Goal: Task Accomplishment & Management: Manage account settings

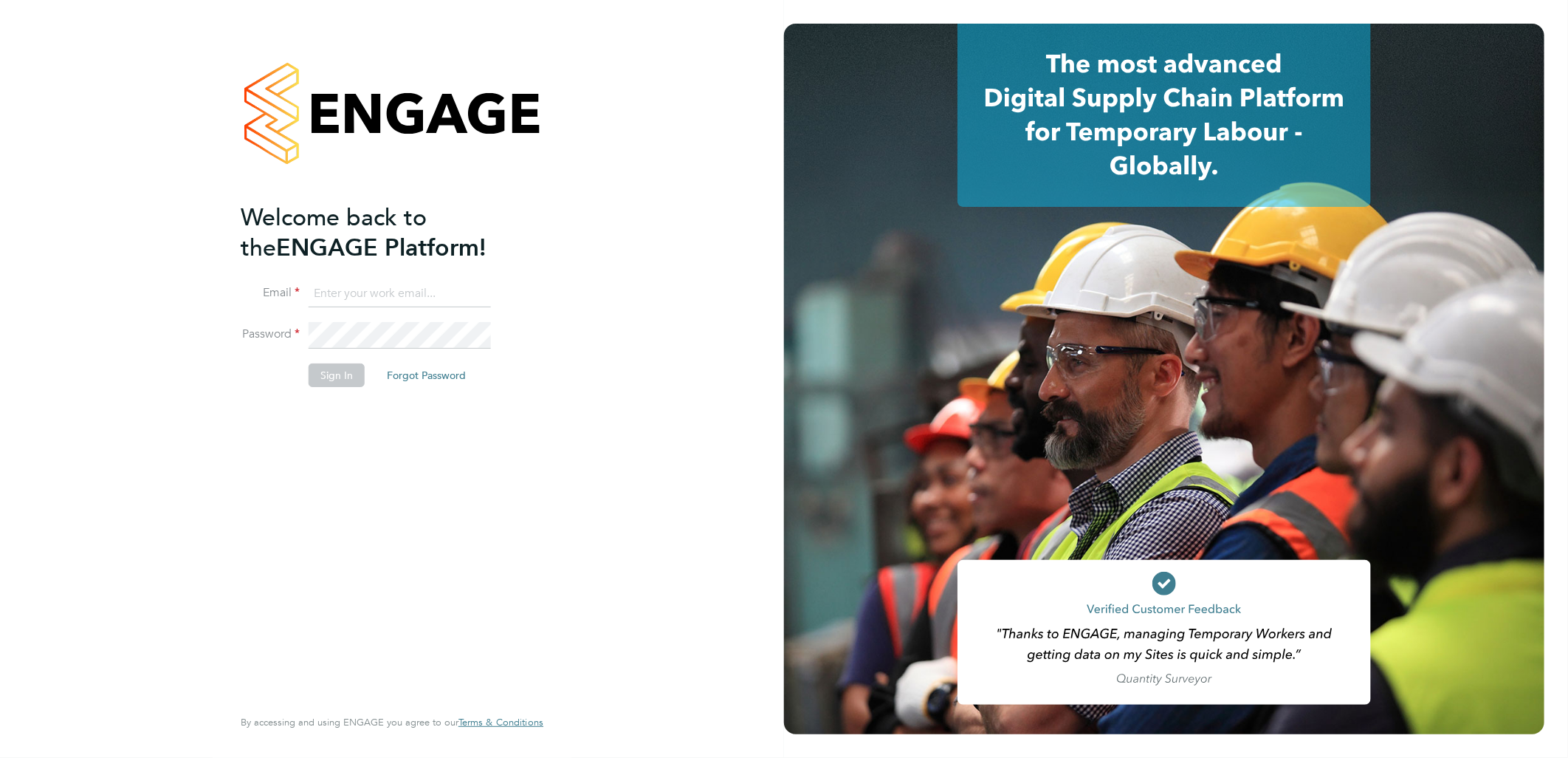
type input "andy.pearce@vistry.co.uk"
click at [333, 364] on button "Sign In" at bounding box center [337, 375] width 56 height 24
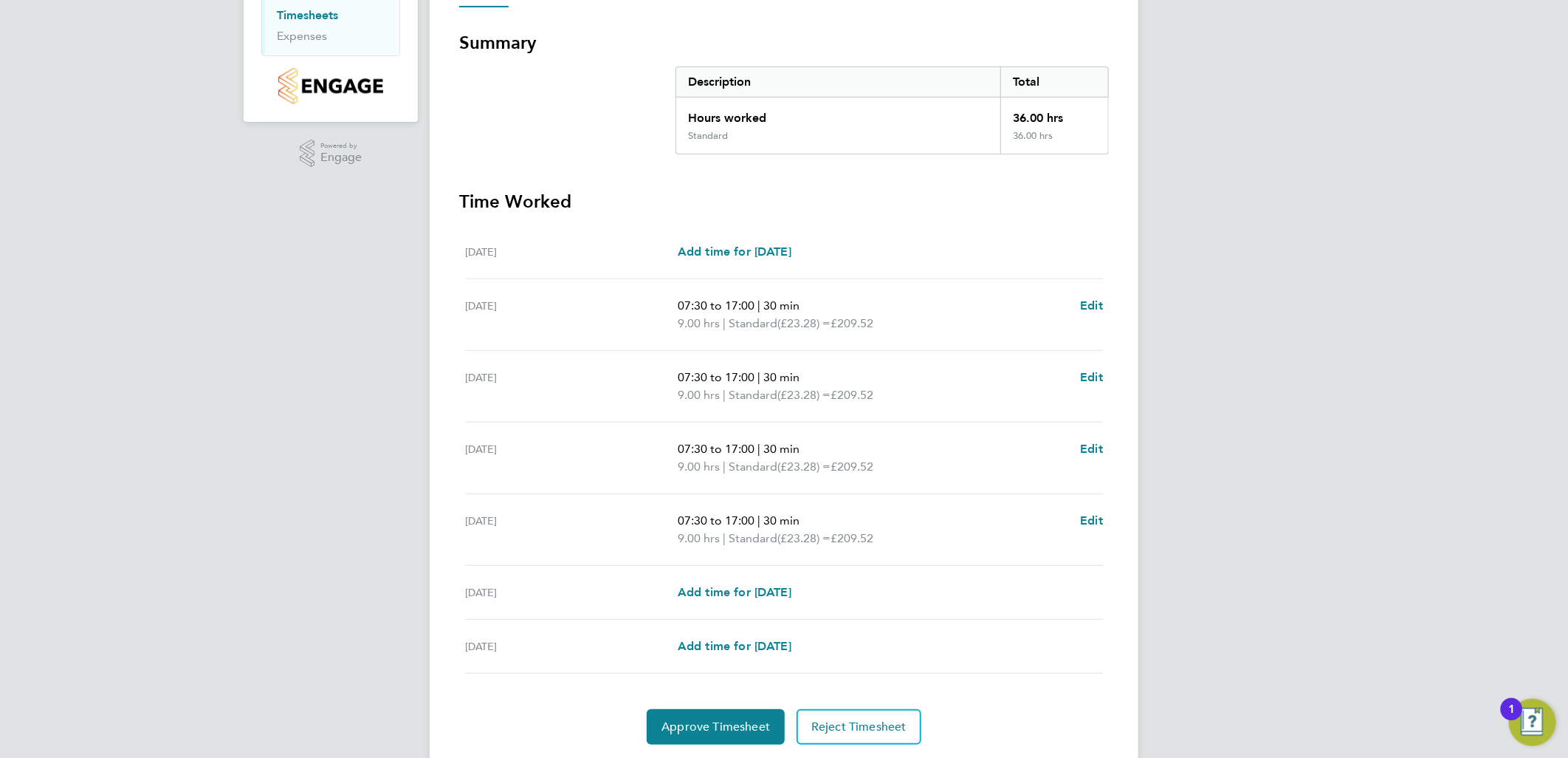
scroll to position [289, 0]
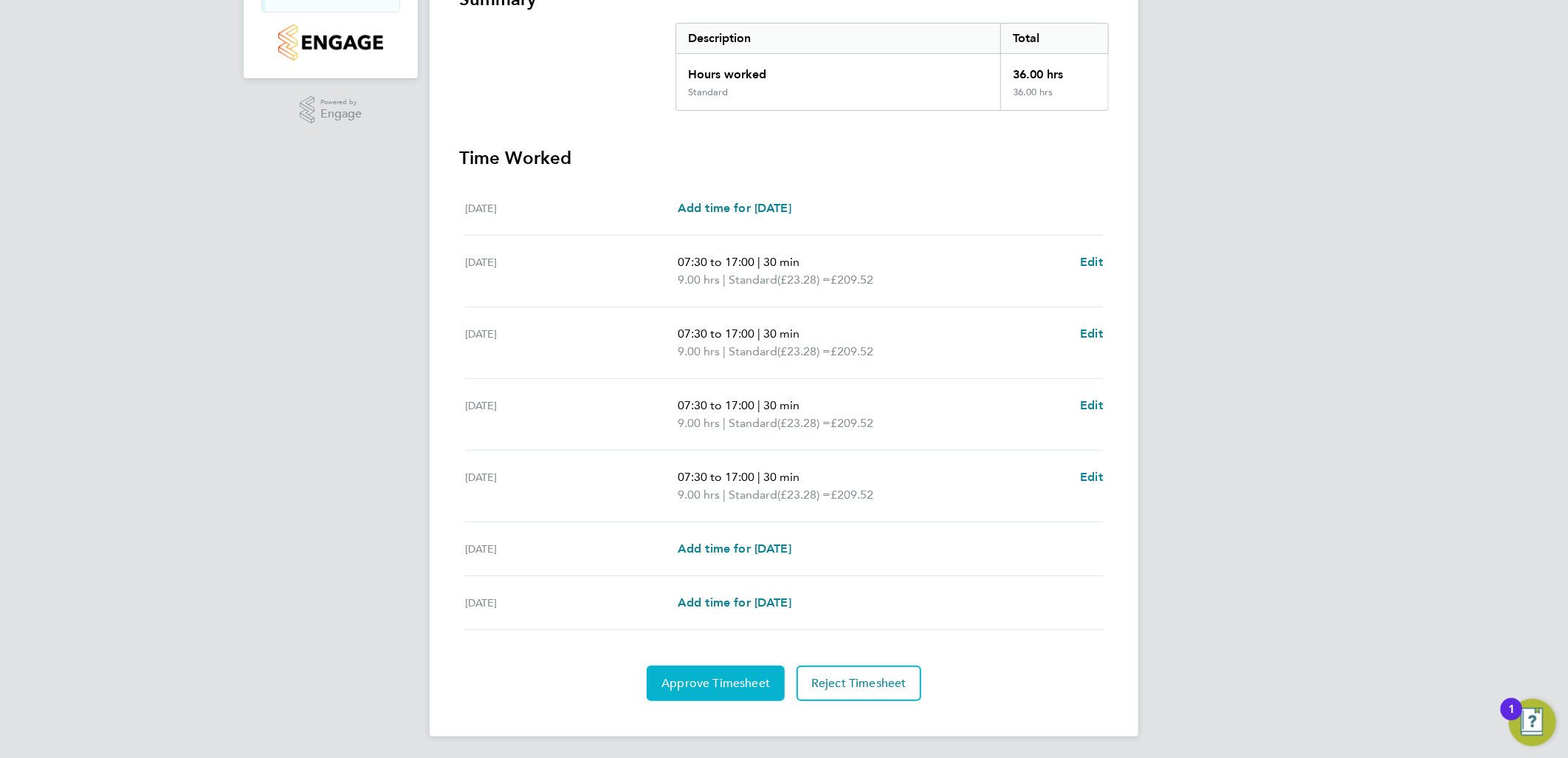
click at [740, 680] on span "Approve Timesheet" at bounding box center [716, 683] width 109 height 14
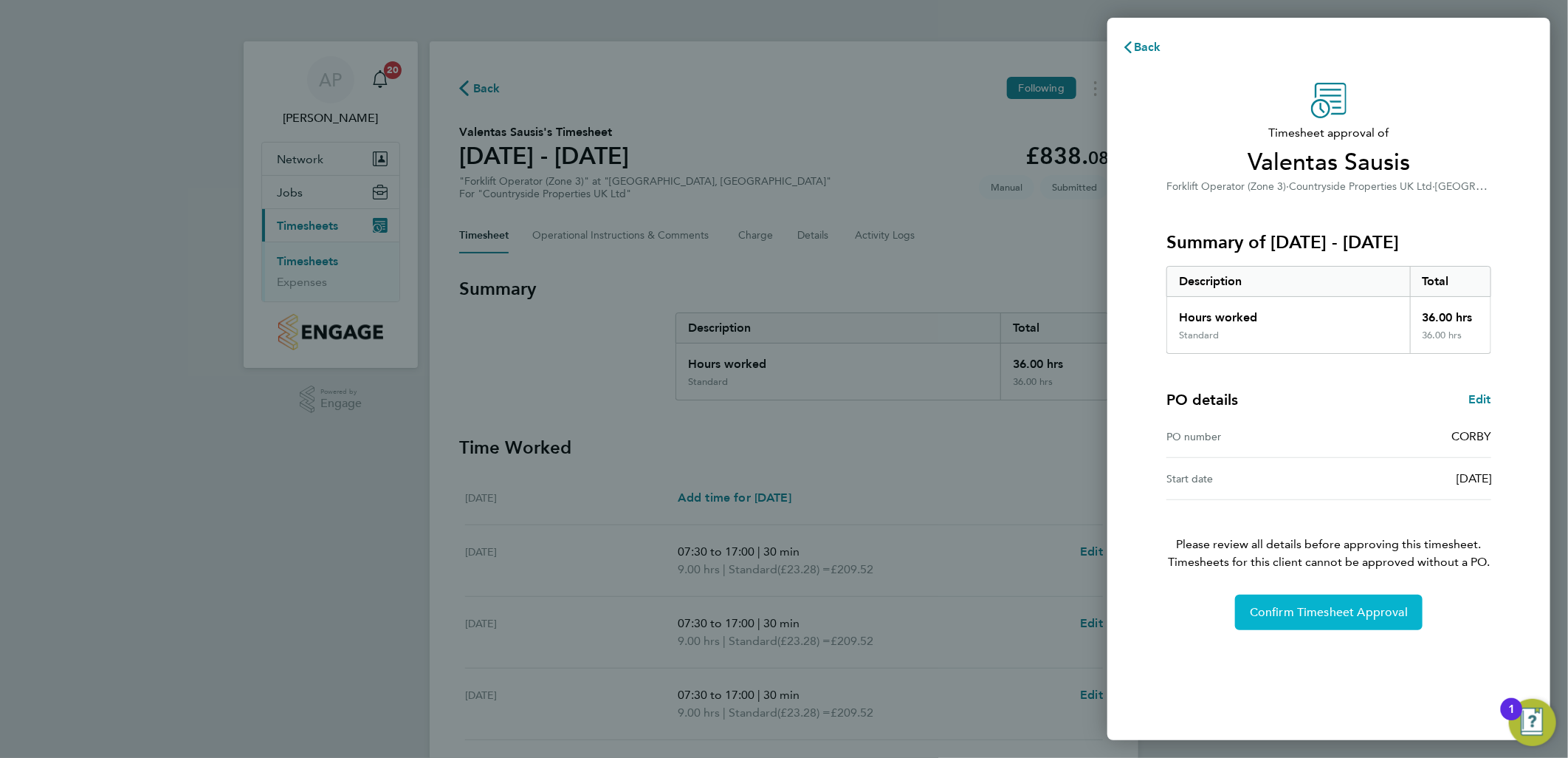
click at [1362, 617] on span "Confirm Timesheet Approval" at bounding box center [1328, 612] width 158 height 14
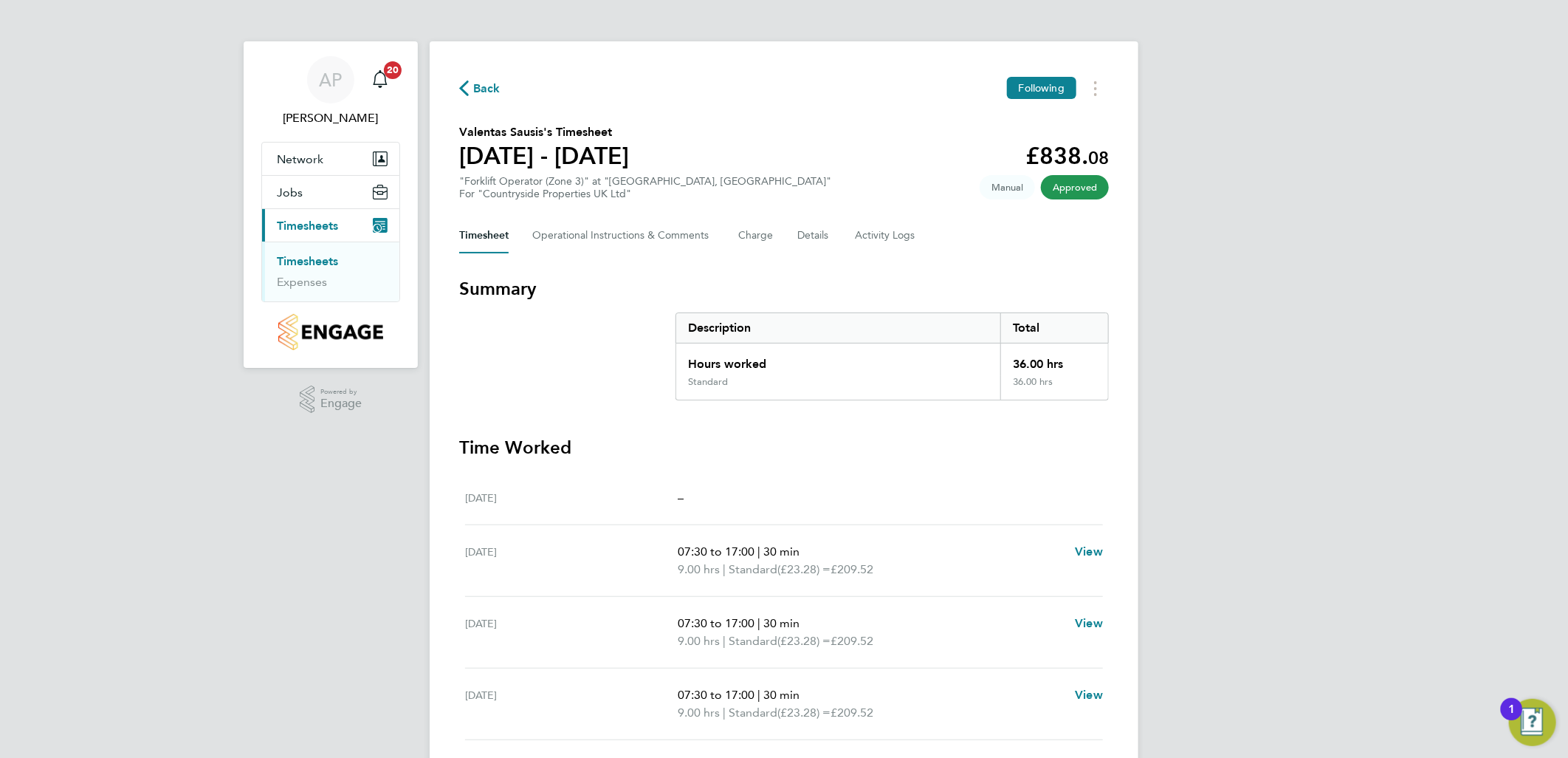
click at [329, 261] on link "Timesheets" at bounding box center [308, 261] width 61 height 14
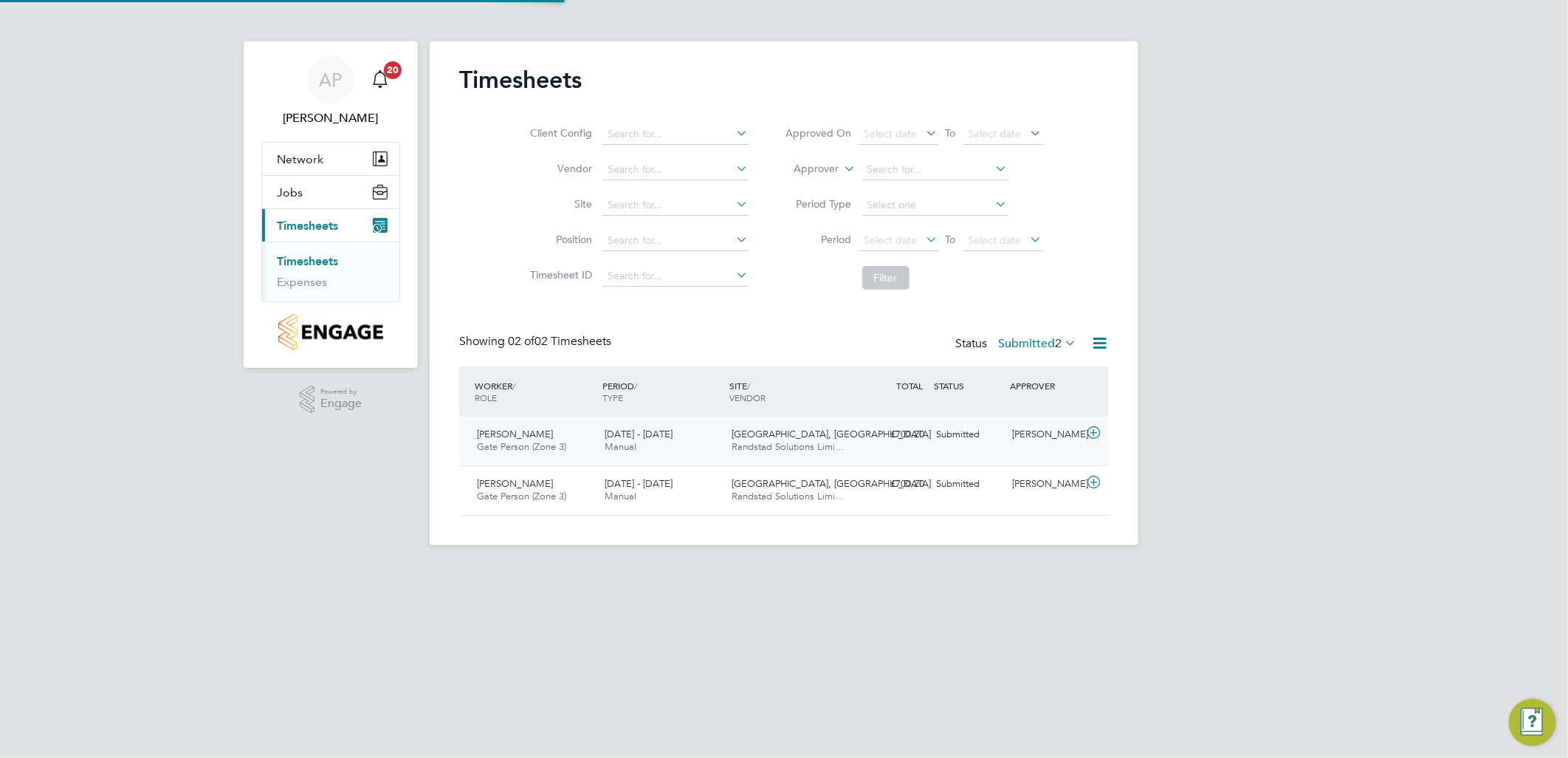
scroll to position [37, 129]
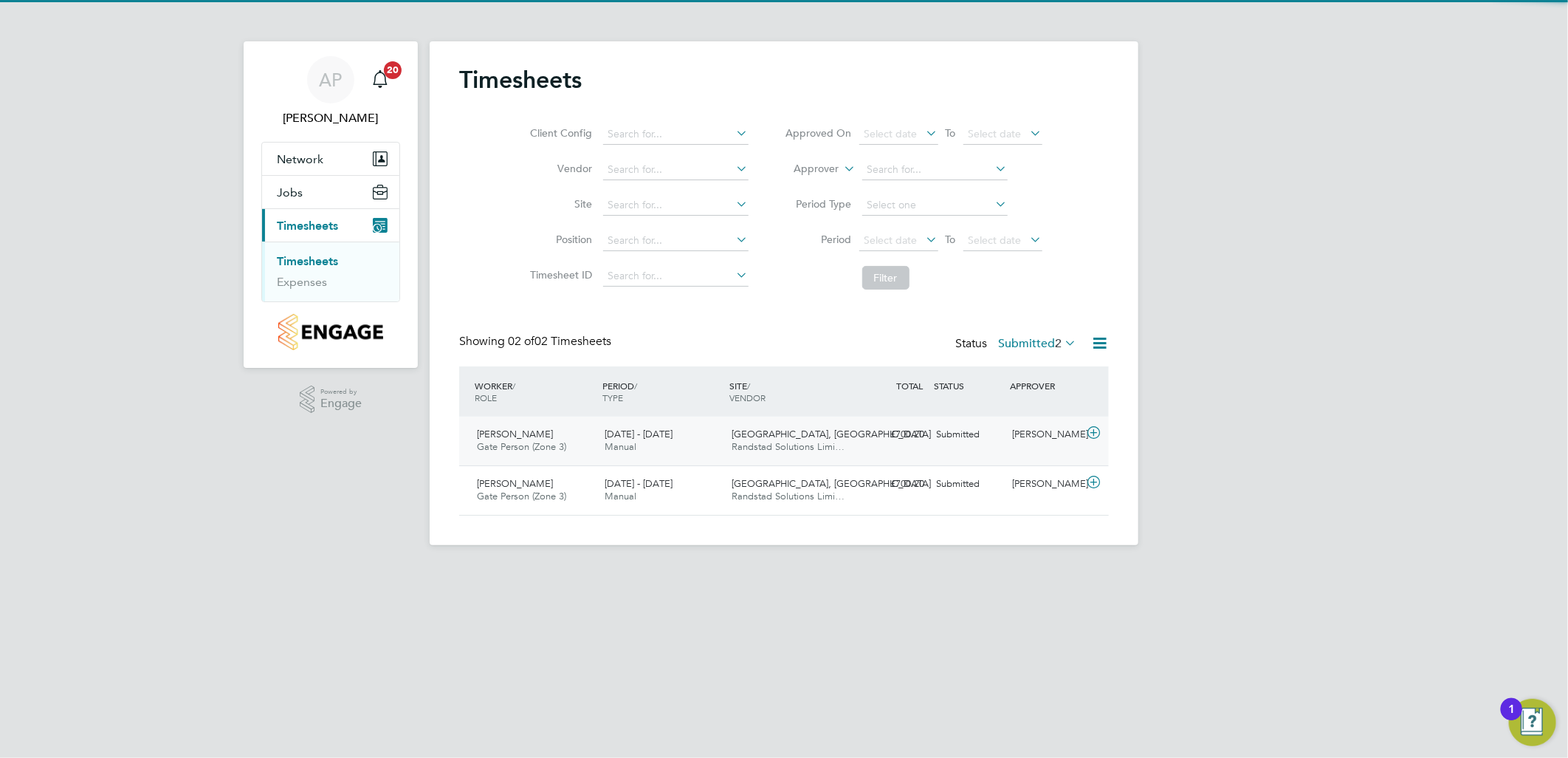
click at [779, 432] on span "[GEOGRAPHIC_DATA], [GEOGRAPHIC_DATA]" at bounding box center [832, 433] width 200 height 12
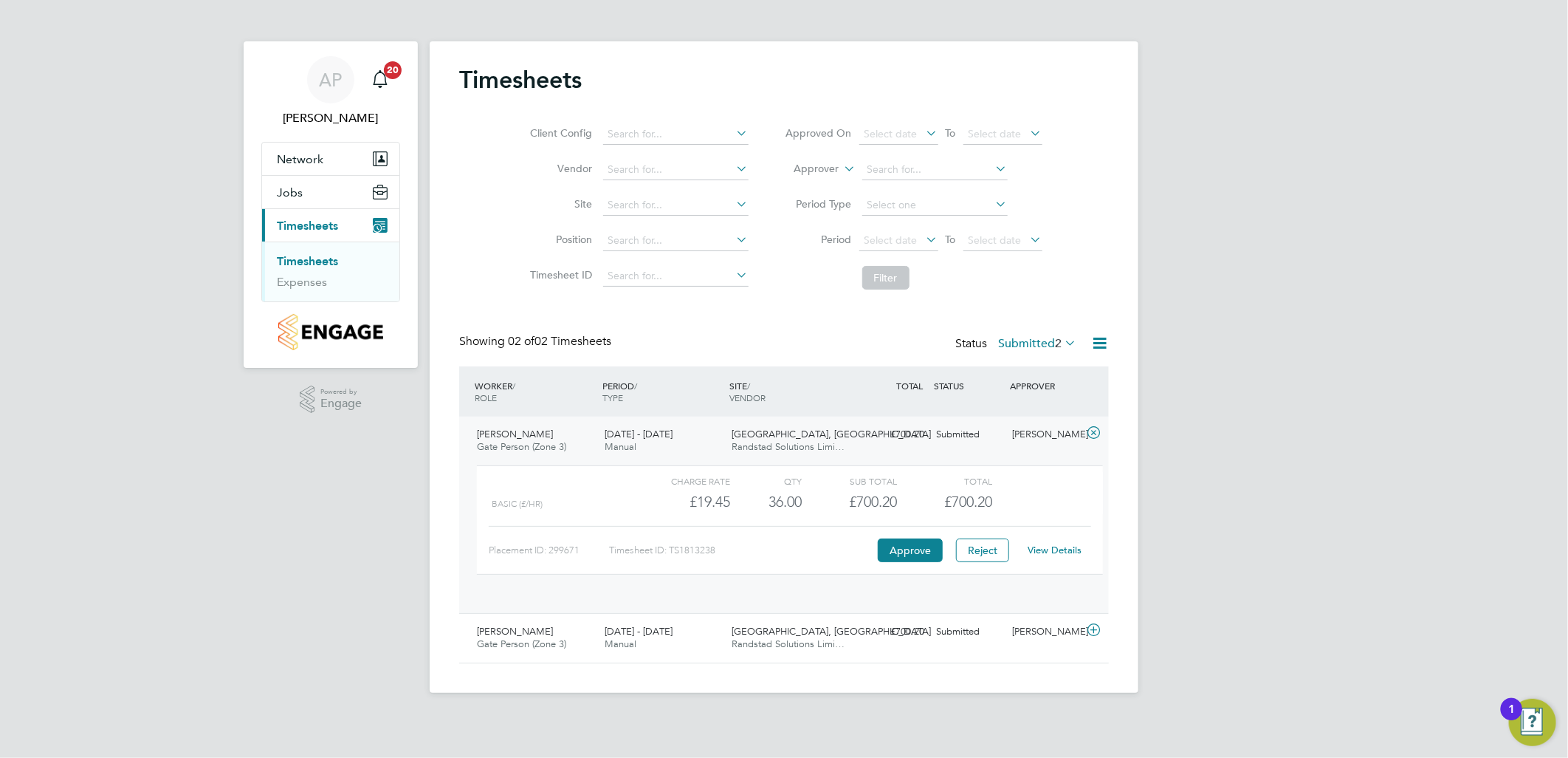
scroll to position [24, 144]
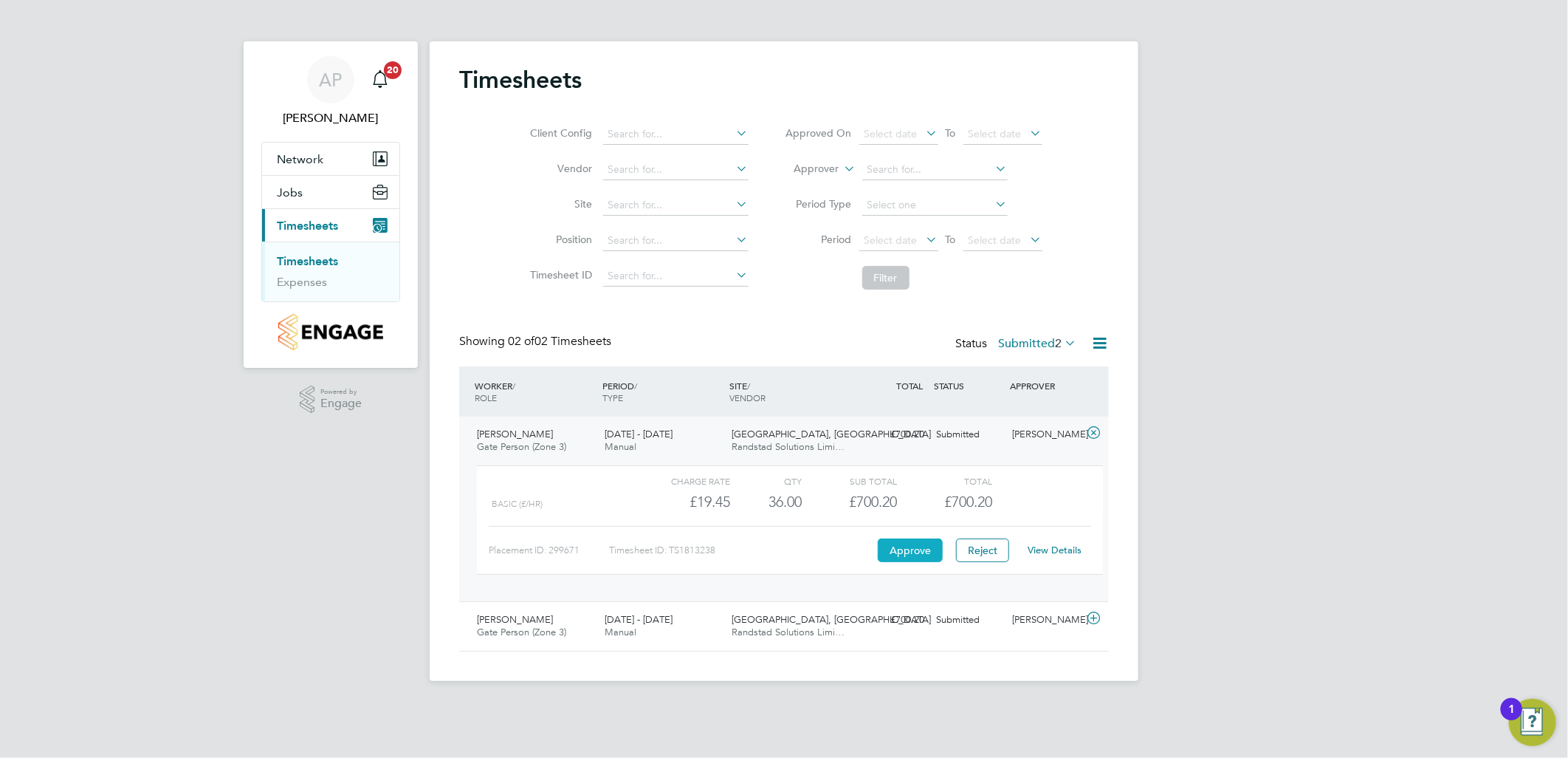
click at [904, 559] on button "Approve" at bounding box center [910, 550] width 65 height 24
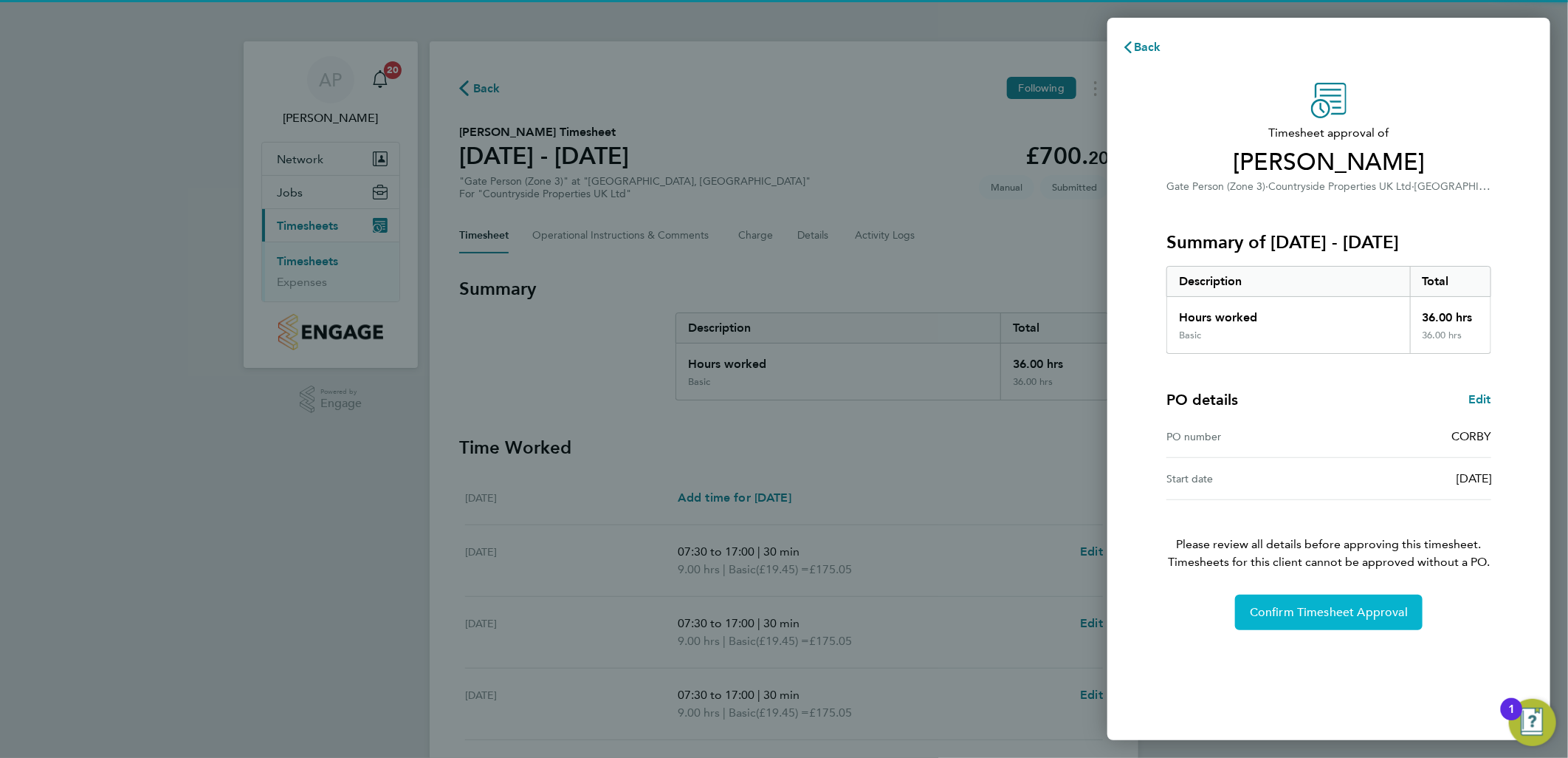
click at [1285, 614] on span "Confirm Timesheet Approval" at bounding box center [1328, 612] width 158 height 14
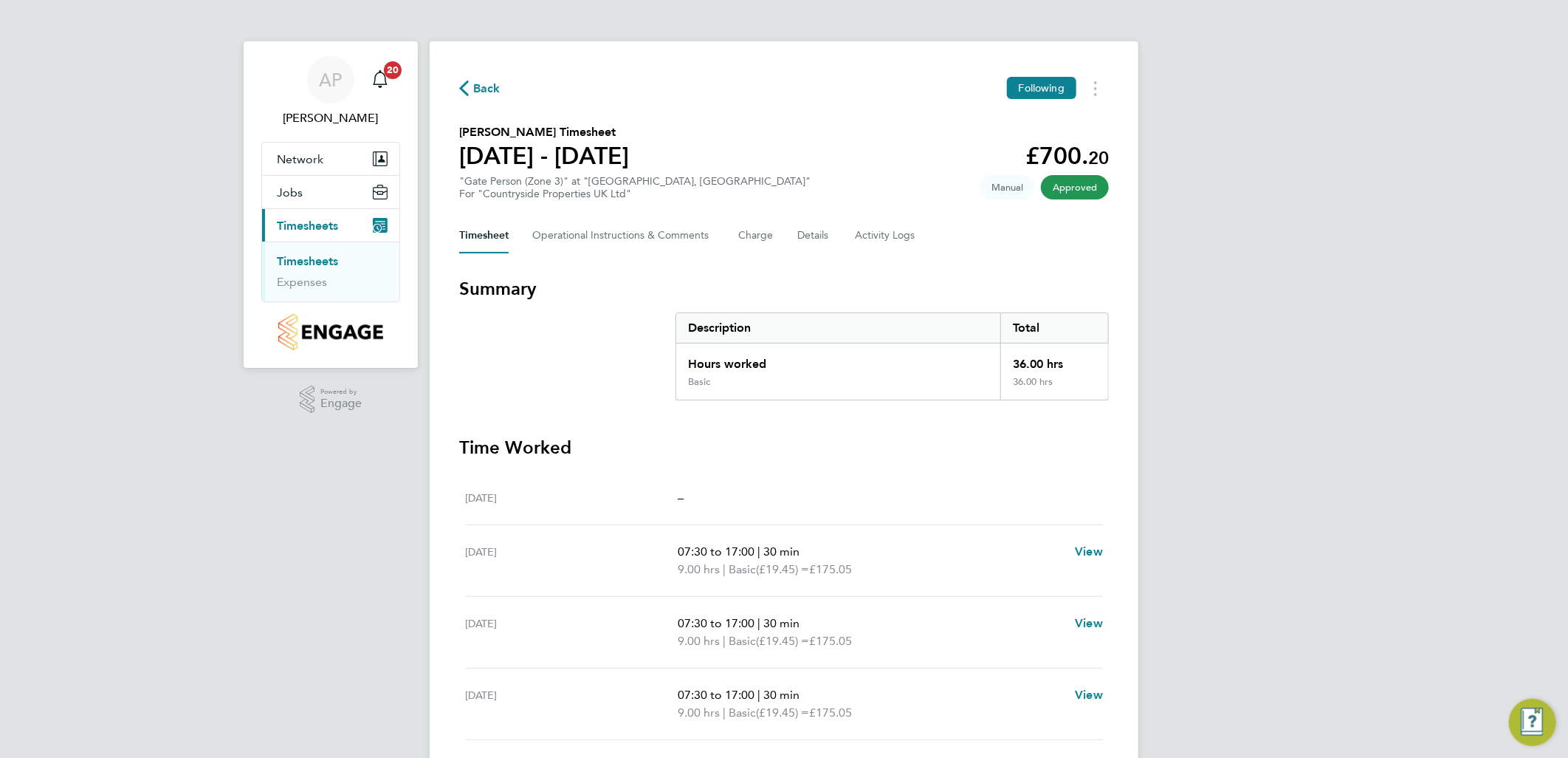
click at [312, 264] on link "Timesheets" at bounding box center [308, 261] width 61 height 14
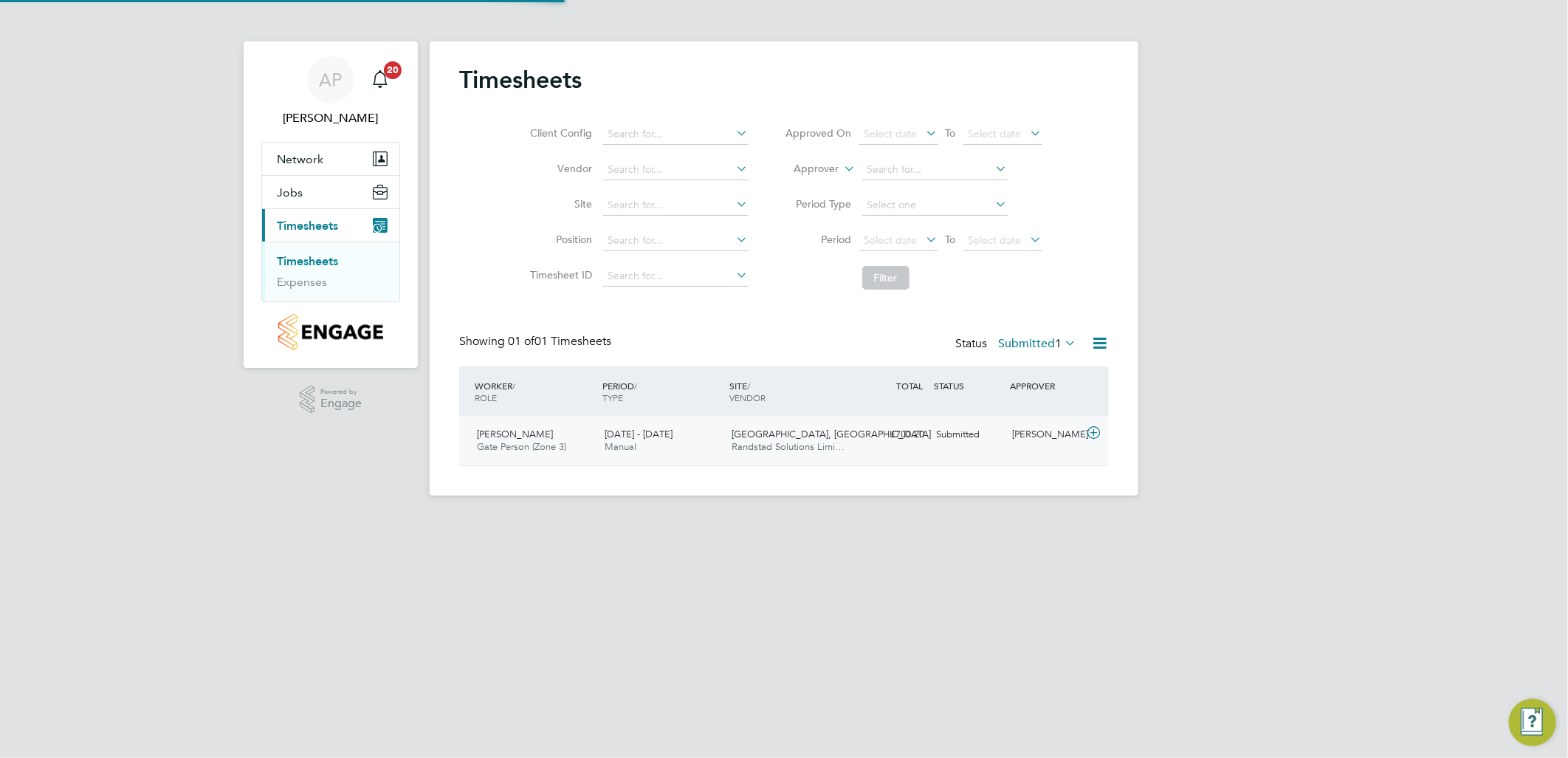
scroll to position [37, 129]
click at [867, 430] on div "£700.20 Submitted" at bounding box center [892, 435] width 77 height 24
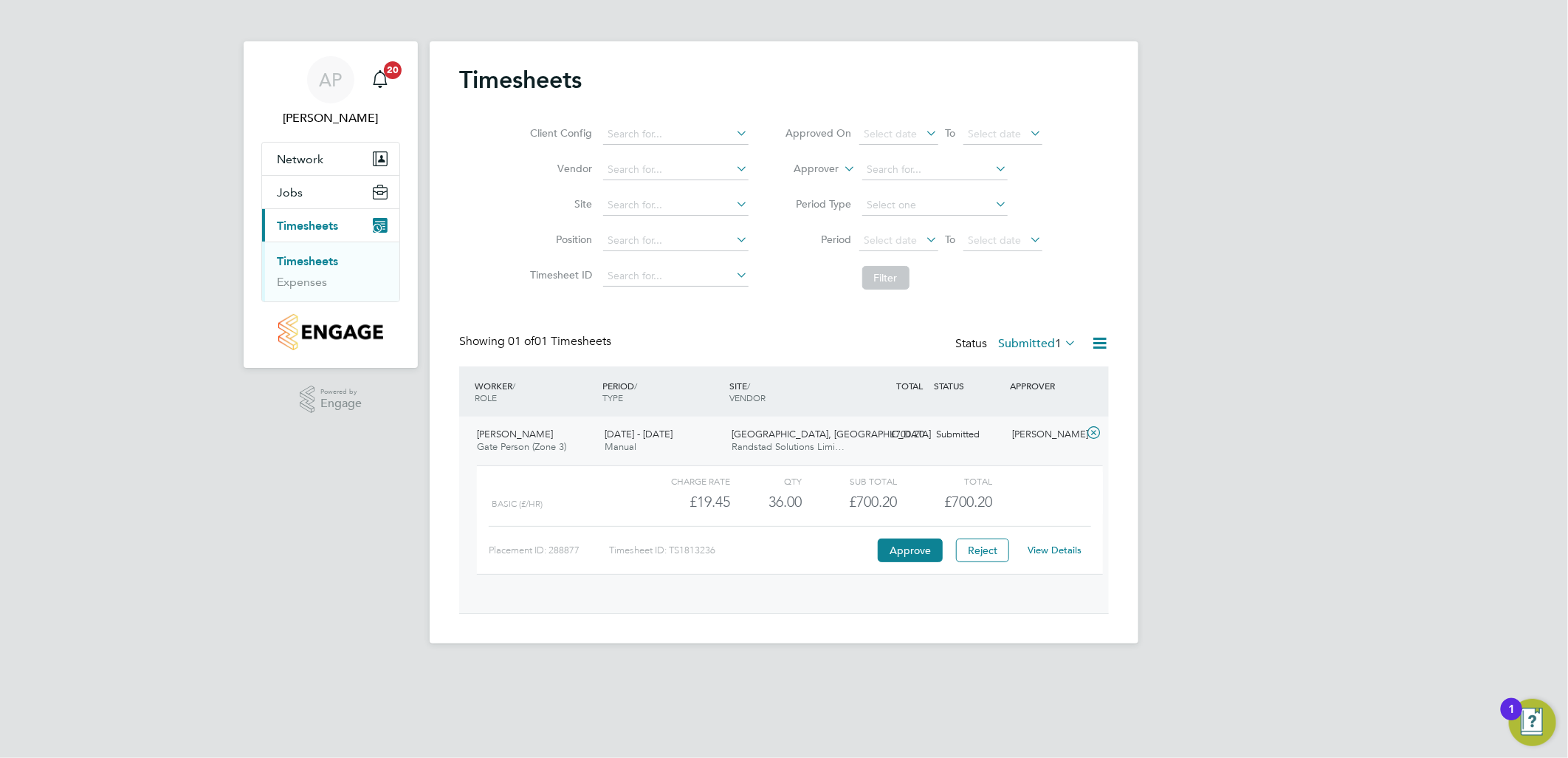
scroll to position [24, 144]
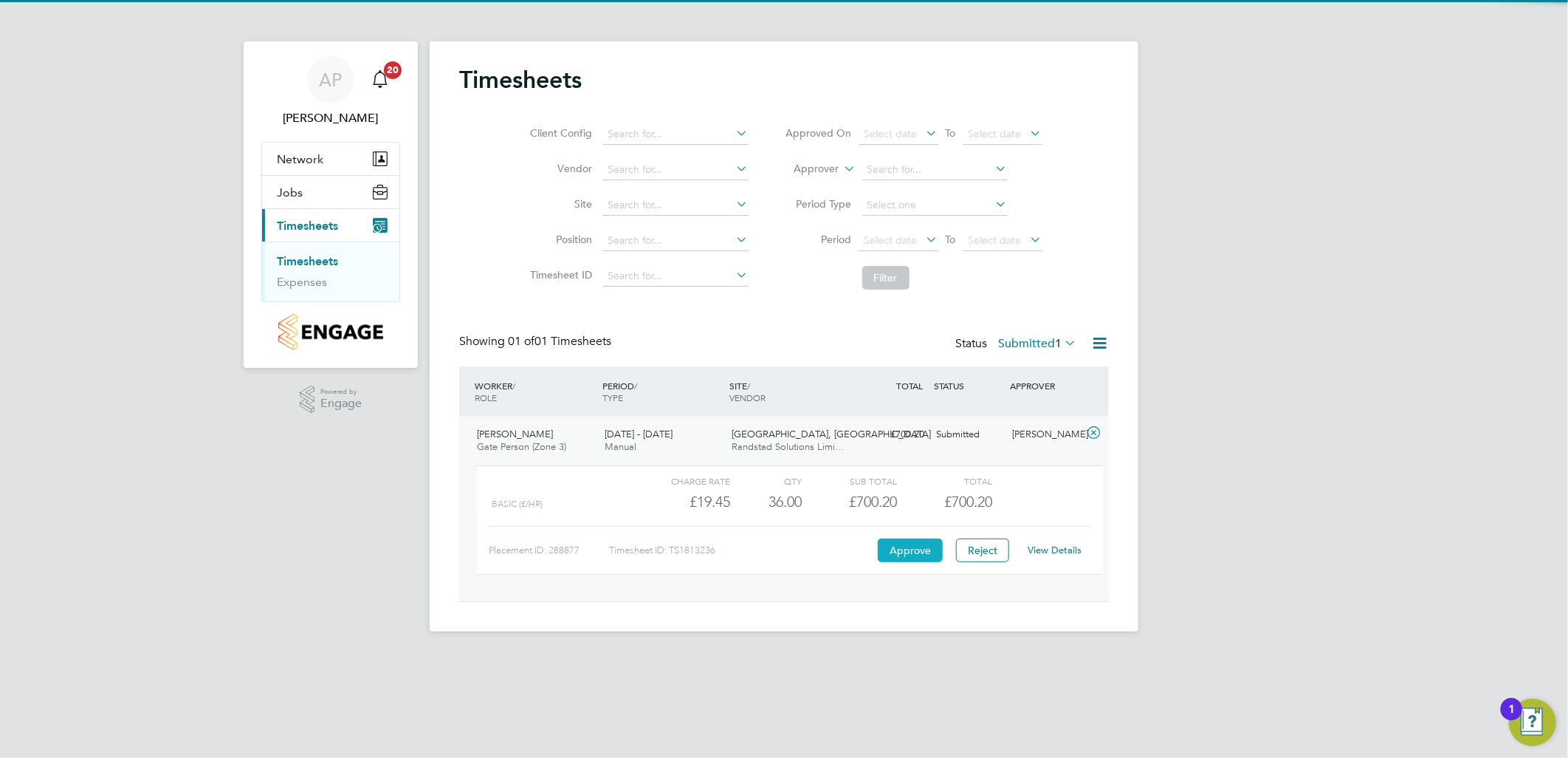
click at [921, 551] on button "Approve" at bounding box center [910, 550] width 65 height 24
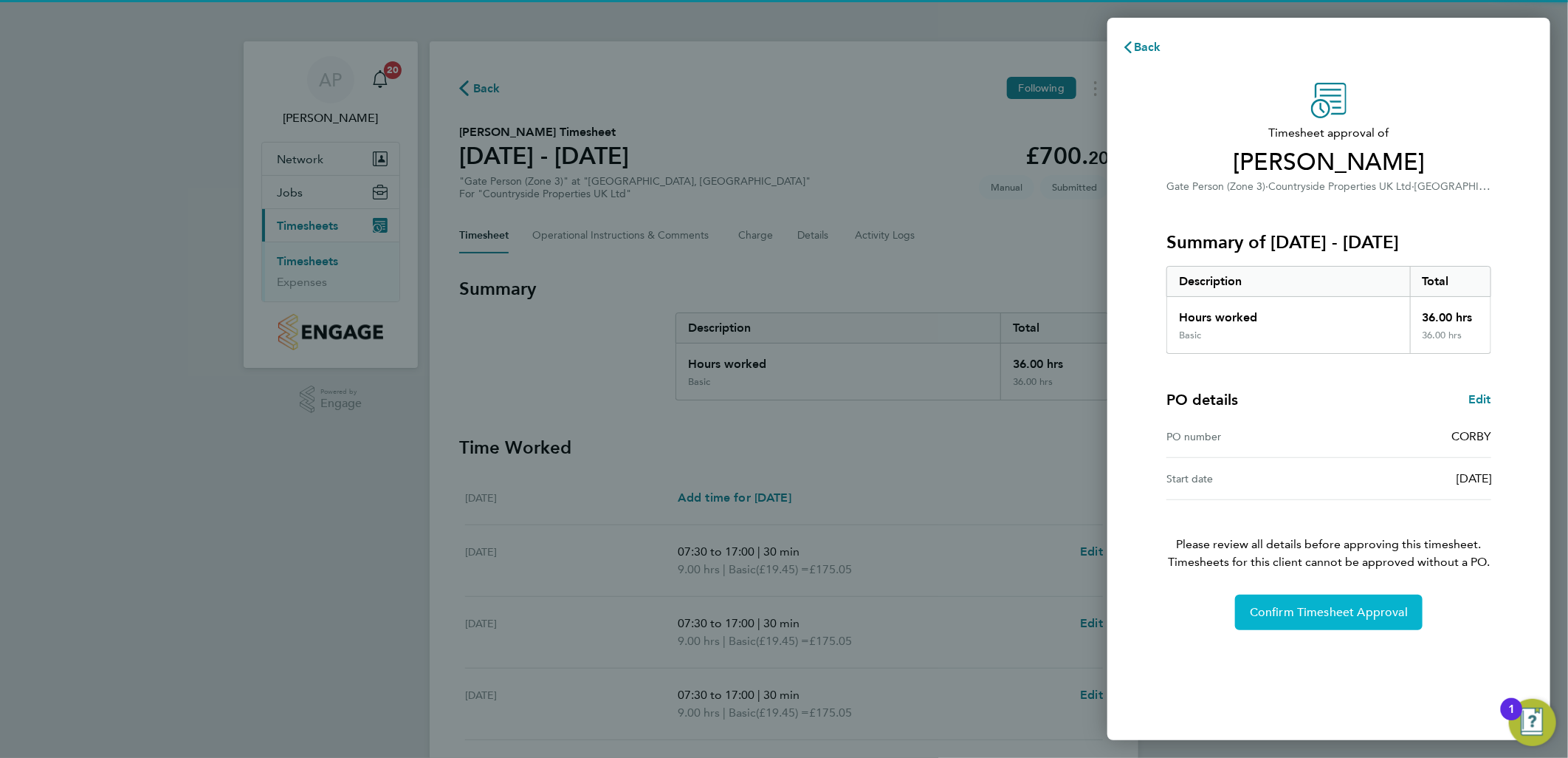
click at [1311, 615] on span "Confirm Timesheet Approval" at bounding box center [1328, 612] width 158 height 14
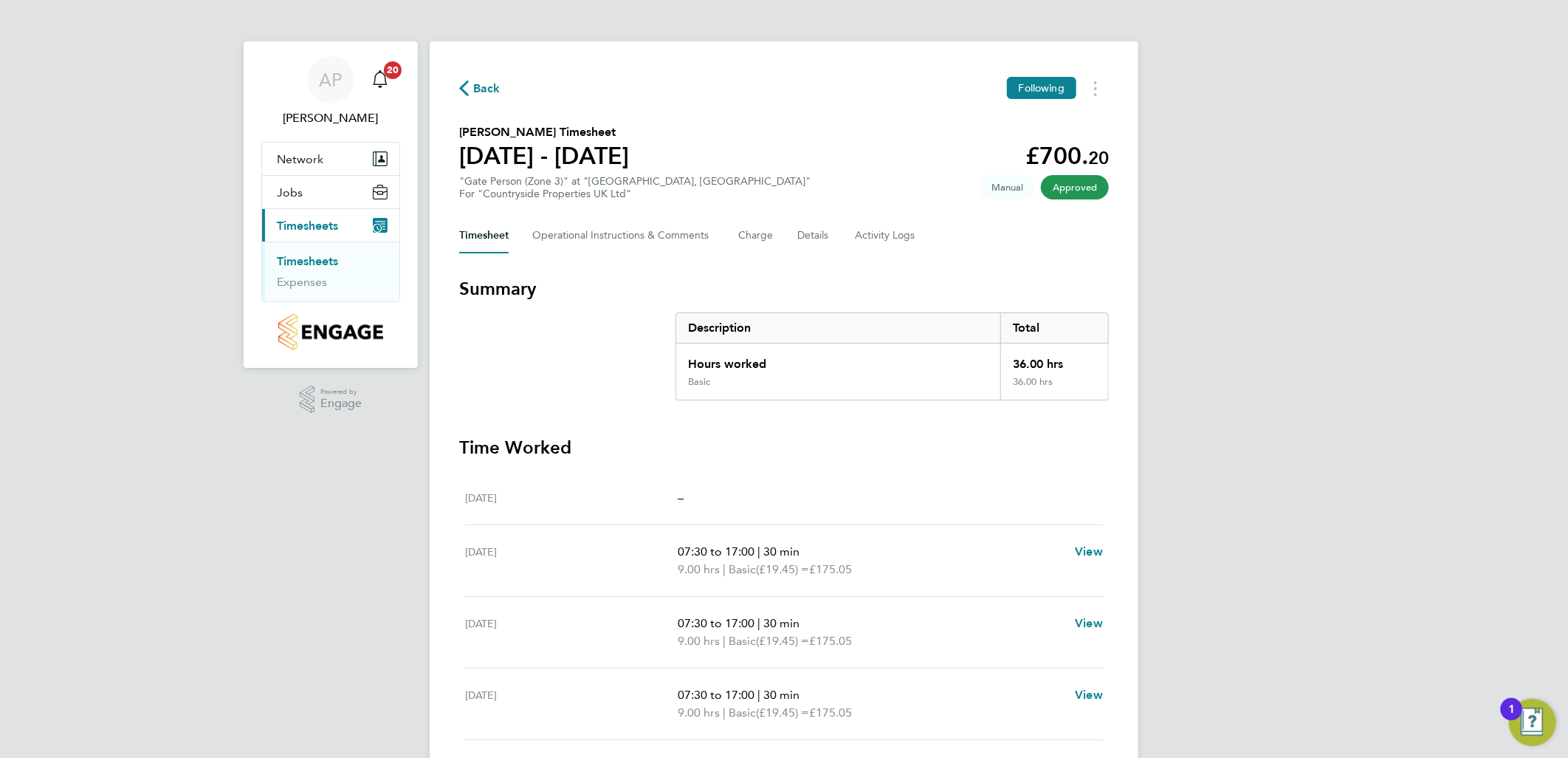
click at [319, 263] on link "Timesheets" at bounding box center [308, 261] width 61 height 14
